Goal: Check status: Check status

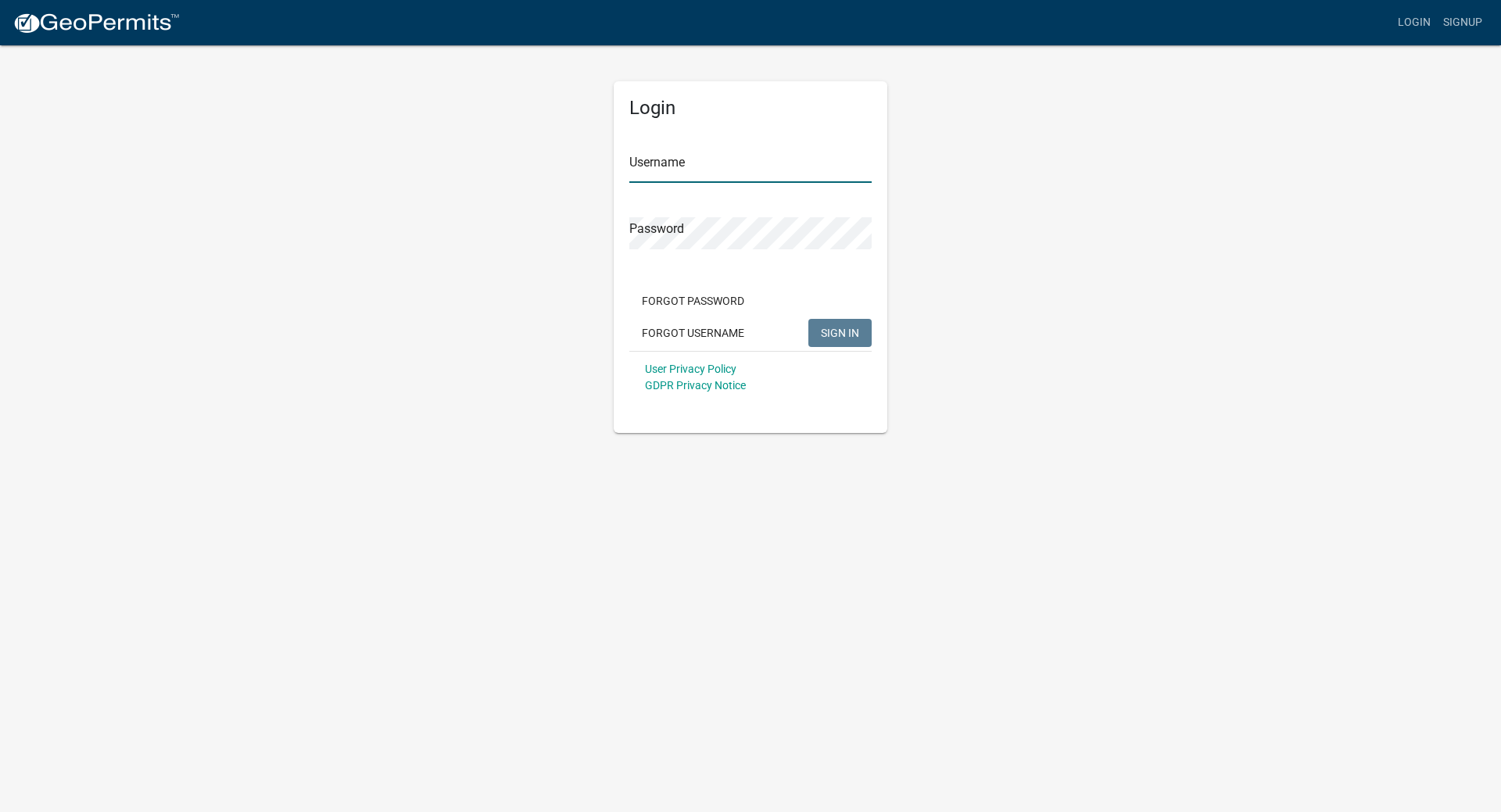
type input "jenwood"
click at [822, 330] on span "SIGN IN" at bounding box center [841, 332] width 39 height 12
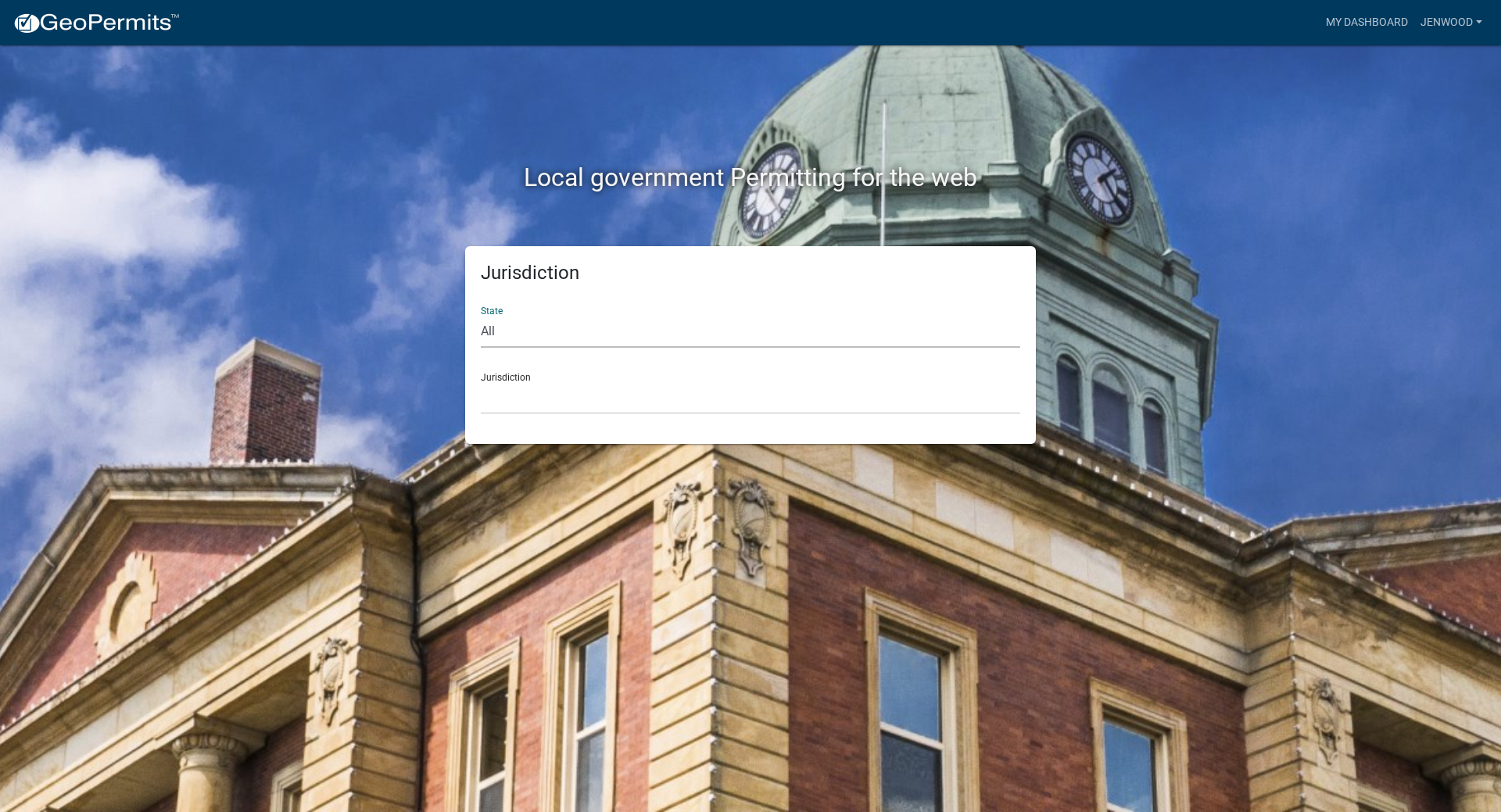
click at [485, 336] on select "All [US_STATE] [US_STATE] [US_STATE] [US_STATE] [US_STATE] [US_STATE] [US_STATE…" at bounding box center [751, 331] width 540 height 32
select select "[US_STATE]"
click at [481, 315] on select "All [US_STATE] [US_STATE] [US_STATE] [US_STATE] [US_STATE] [US_STATE] [US_STATE…" at bounding box center [751, 331] width 540 height 32
click at [512, 379] on div "Jurisdiction [GEOGRAPHIC_DATA], [US_STATE][PERSON_NAME][GEOGRAPHIC_DATA], [US_S…" at bounding box center [751, 387] width 540 height 54
click at [517, 398] on select "[GEOGRAPHIC_DATA], [US_STATE][PERSON_NAME][GEOGRAPHIC_DATA], [US_STATE][PERSON_…" at bounding box center [751, 398] width 540 height 32
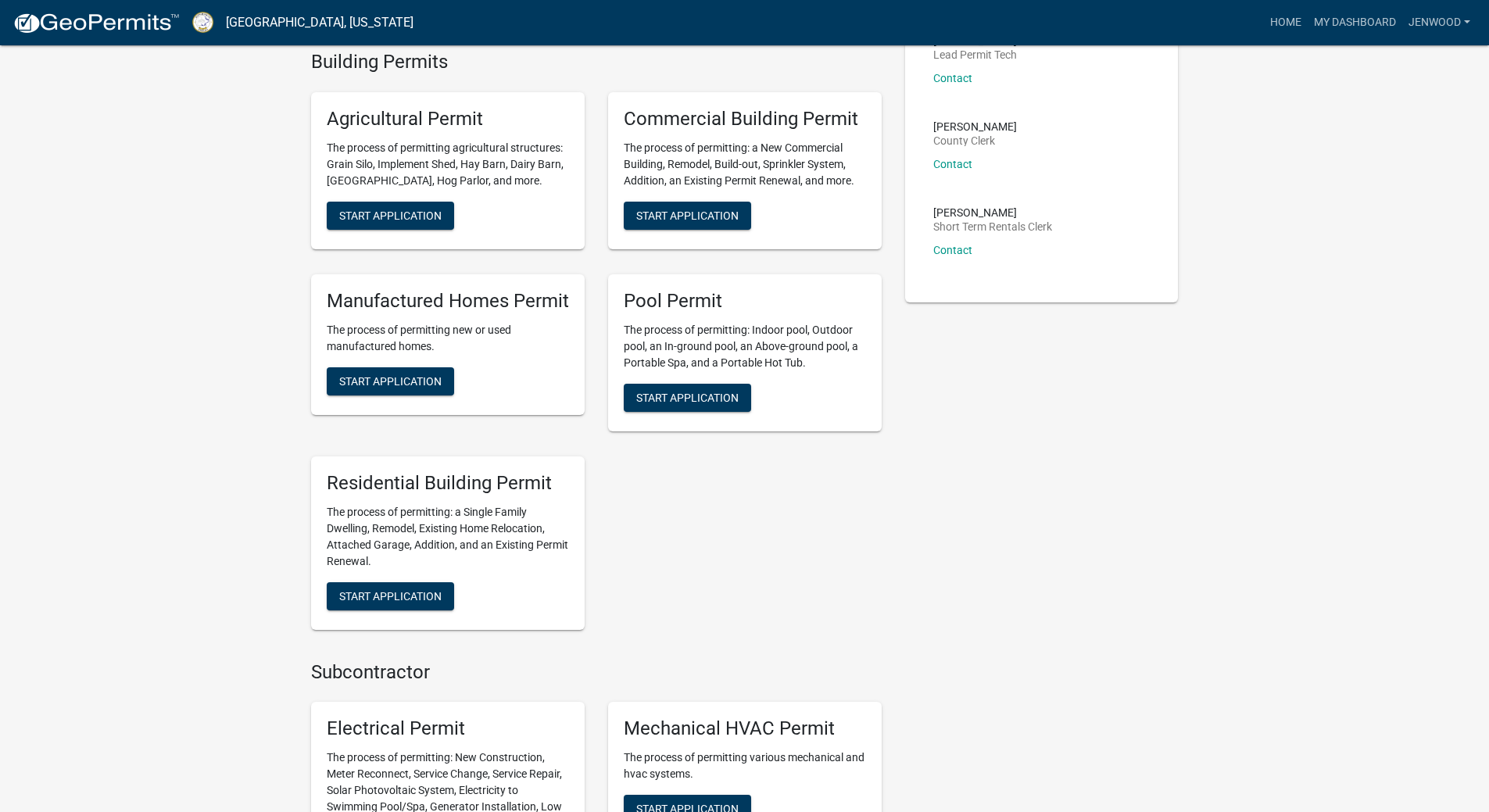
scroll to position [351, 0]
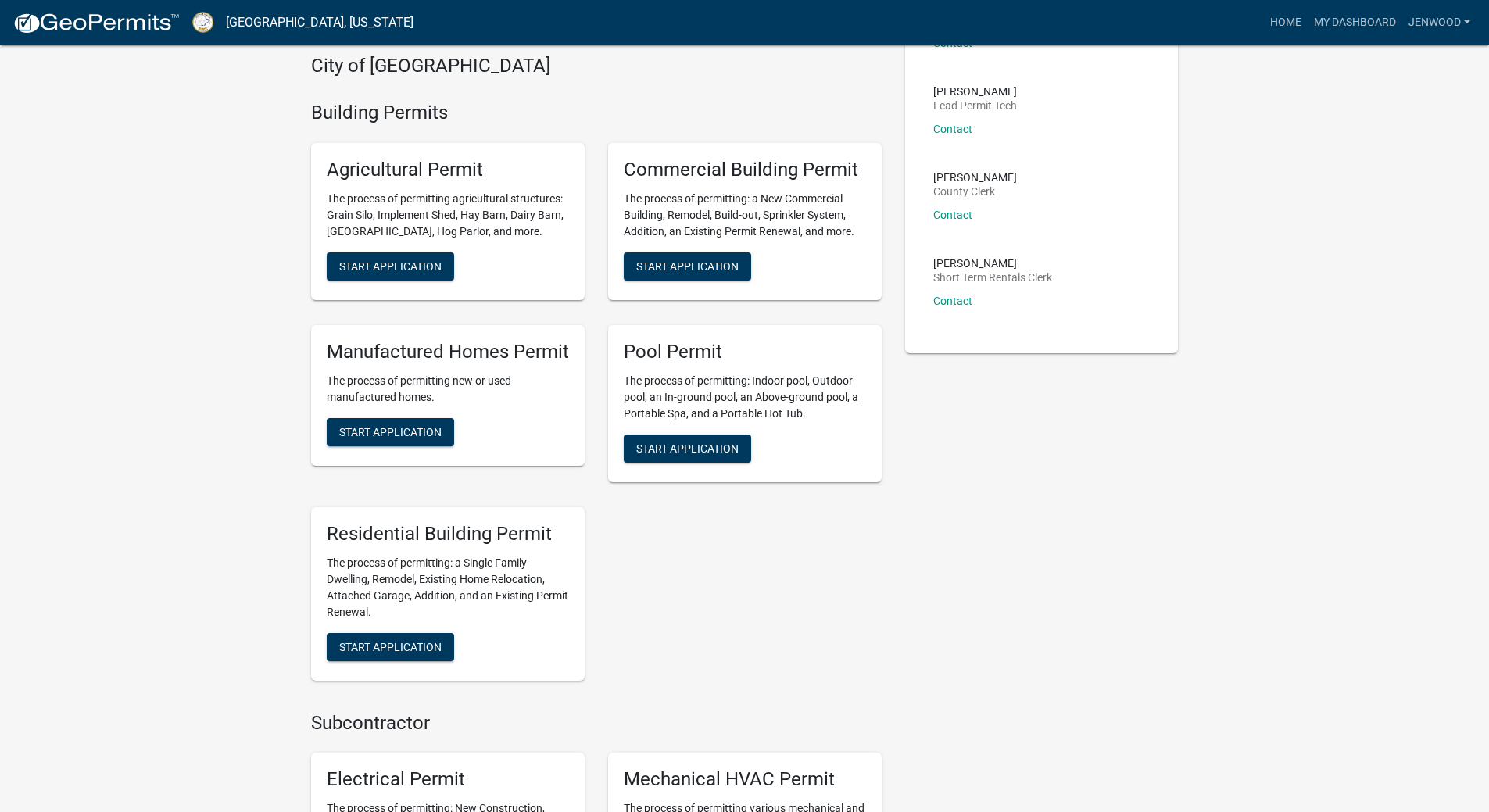
click at [1381, 23] on link "My Dashboard" at bounding box center [1355, 23] width 95 height 30
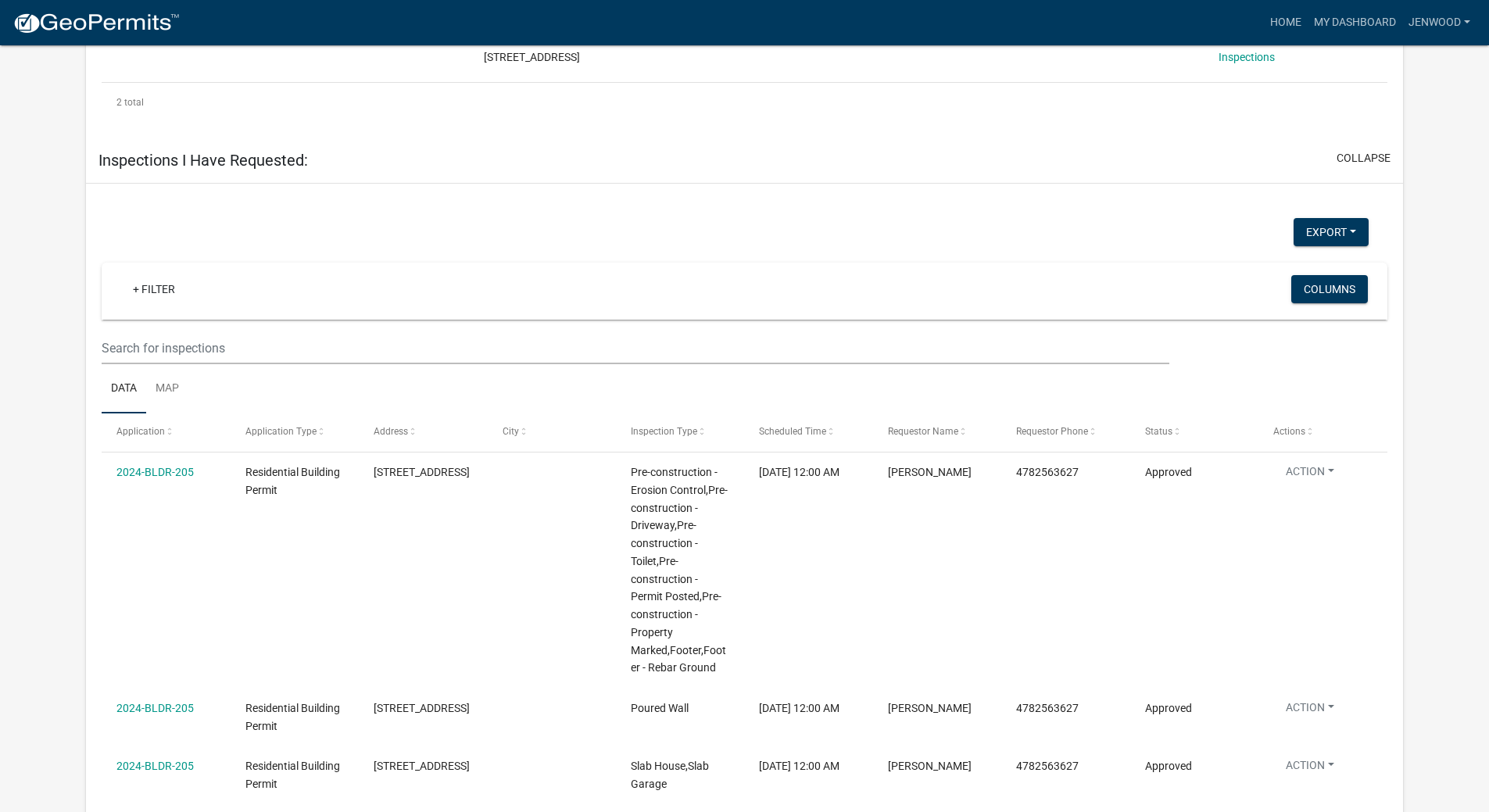
scroll to position [1305, 0]
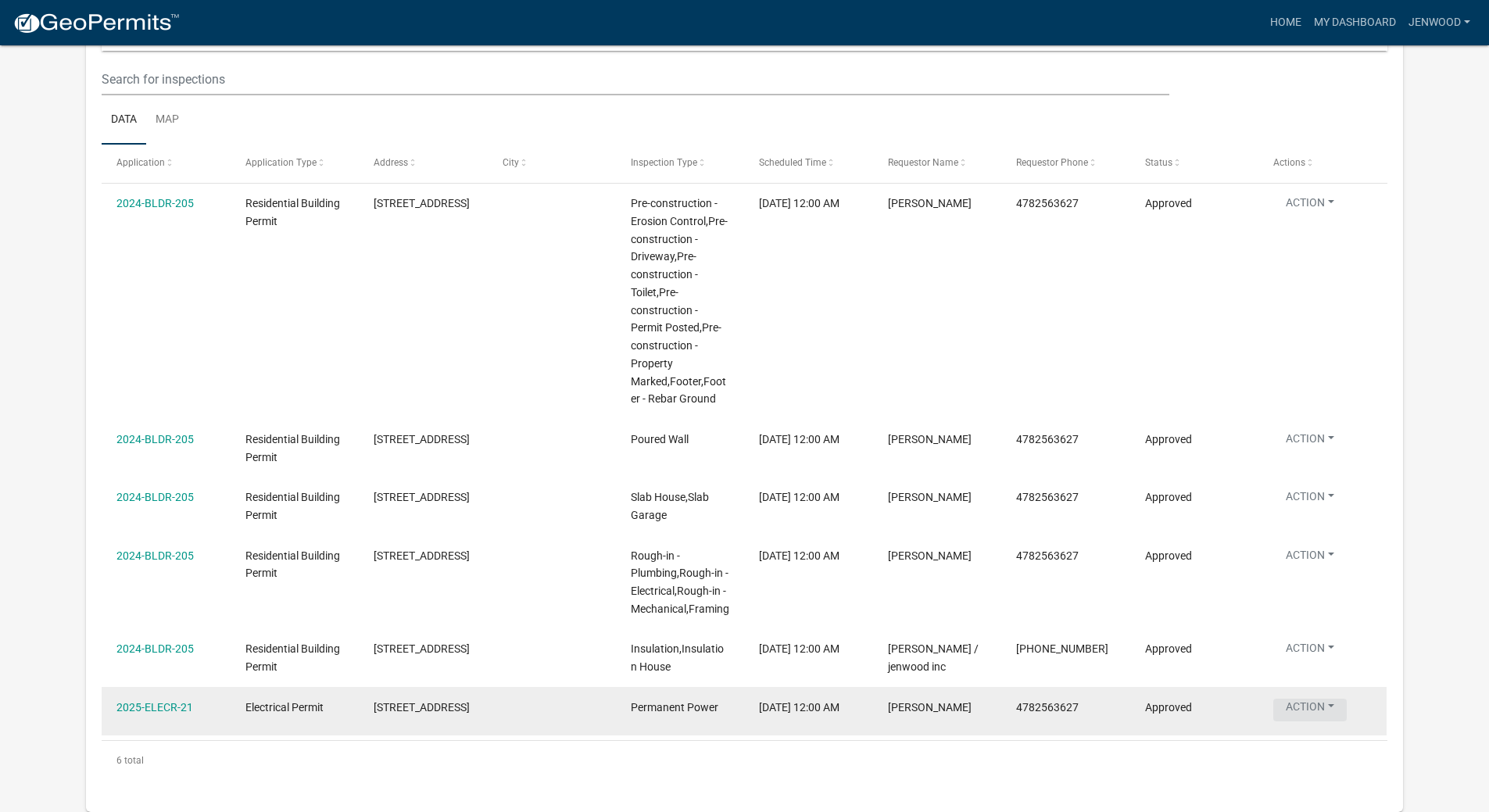
click at [1335, 453] on button "Action" at bounding box center [1311, 442] width 74 height 23
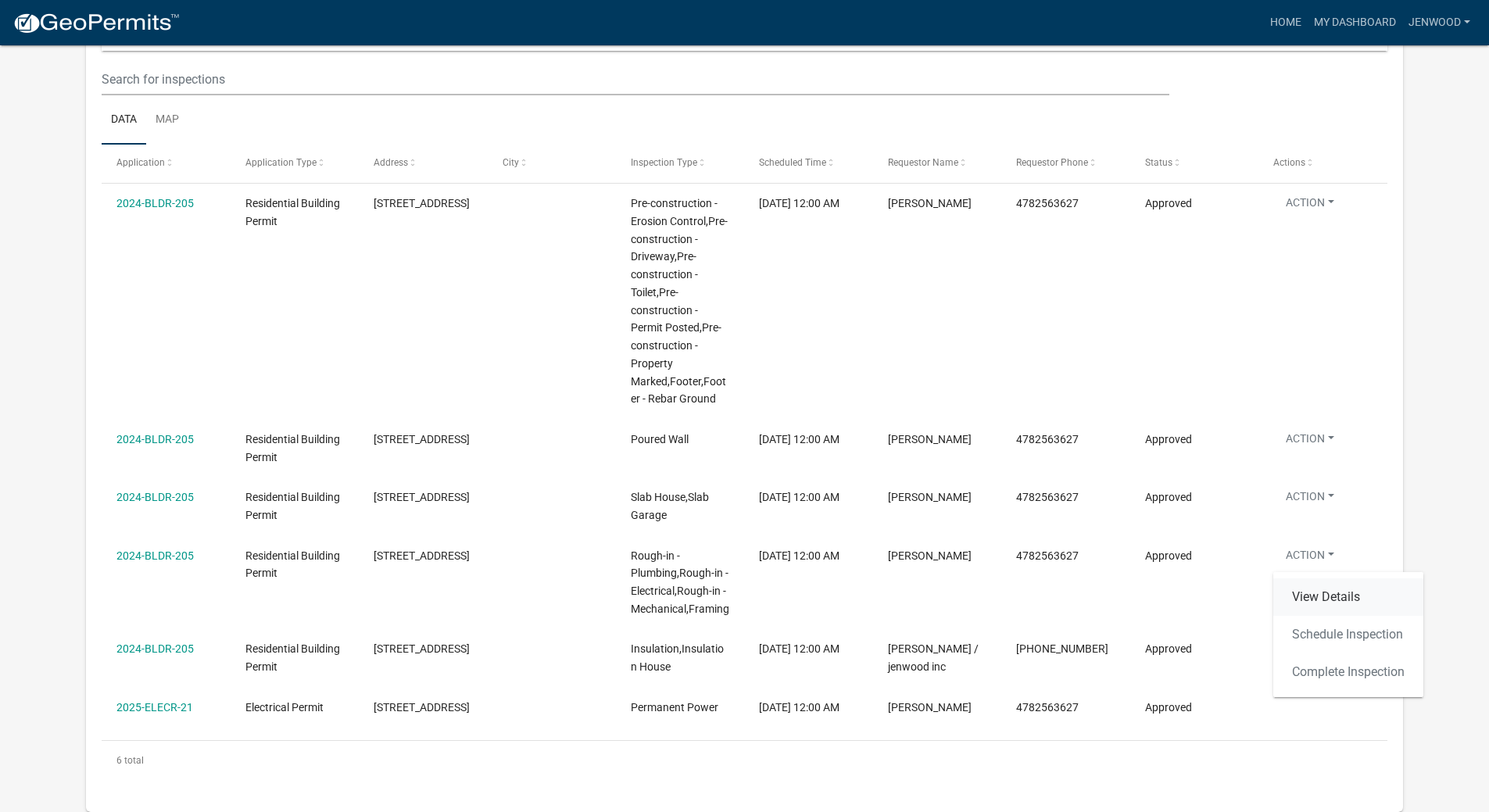
click at [1345, 590] on link "View Details" at bounding box center [1348, 597] width 150 height 38
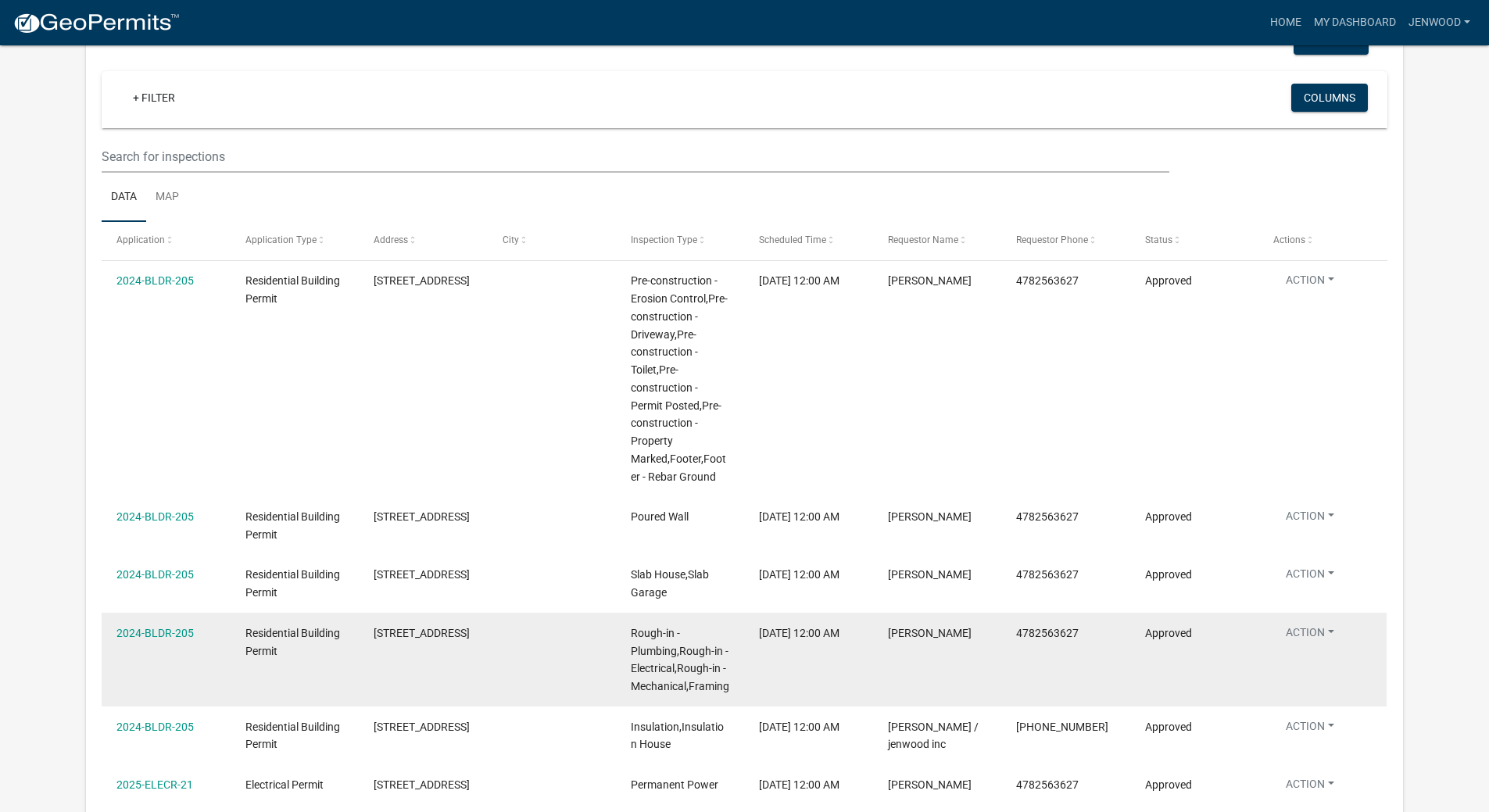
scroll to position [1305, 0]
